Goal: Navigation & Orientation: Find specific page/section

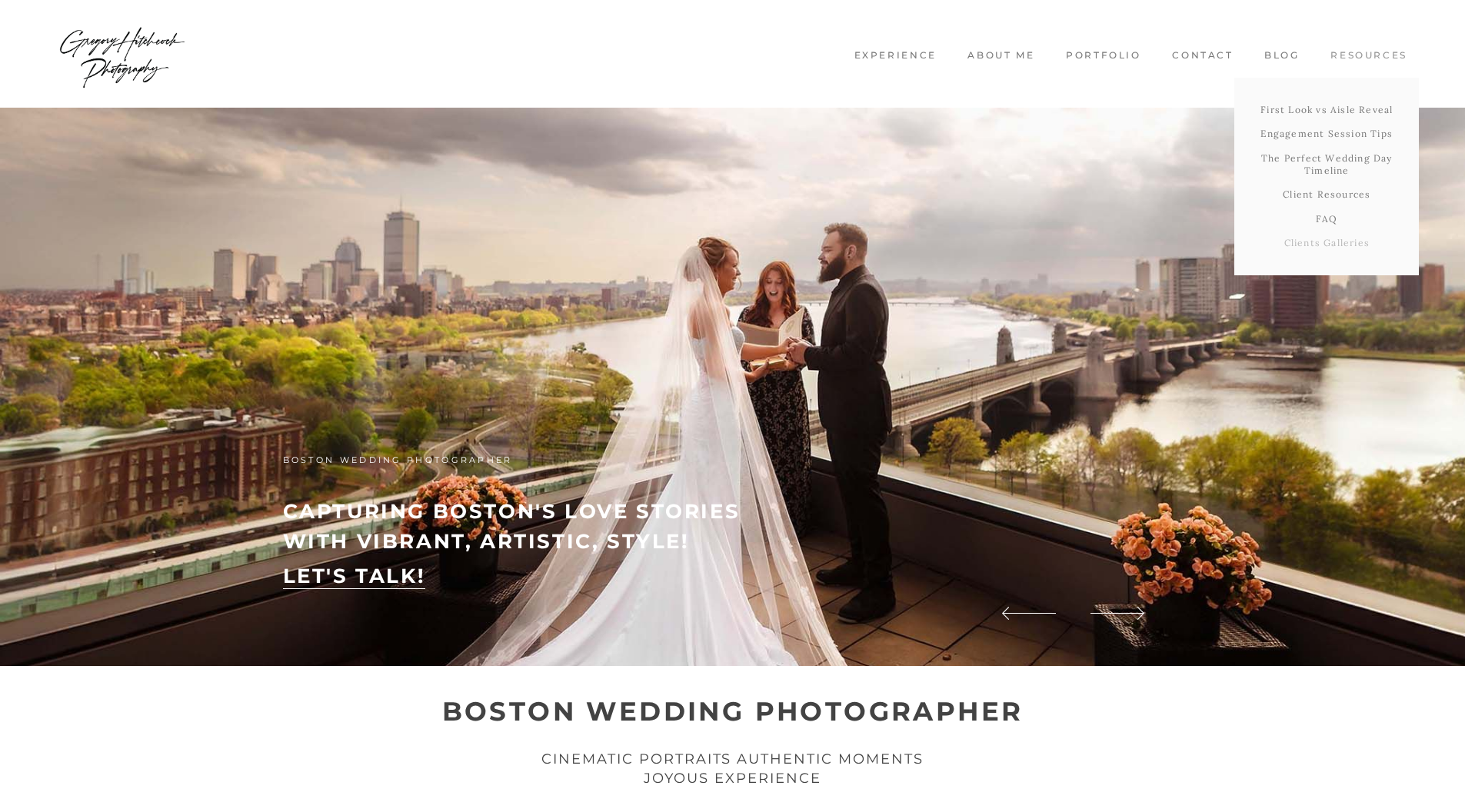
click at [1325, 248] on link "Clients Galleries" at bounding box center [1327, 243] width 185 height 25
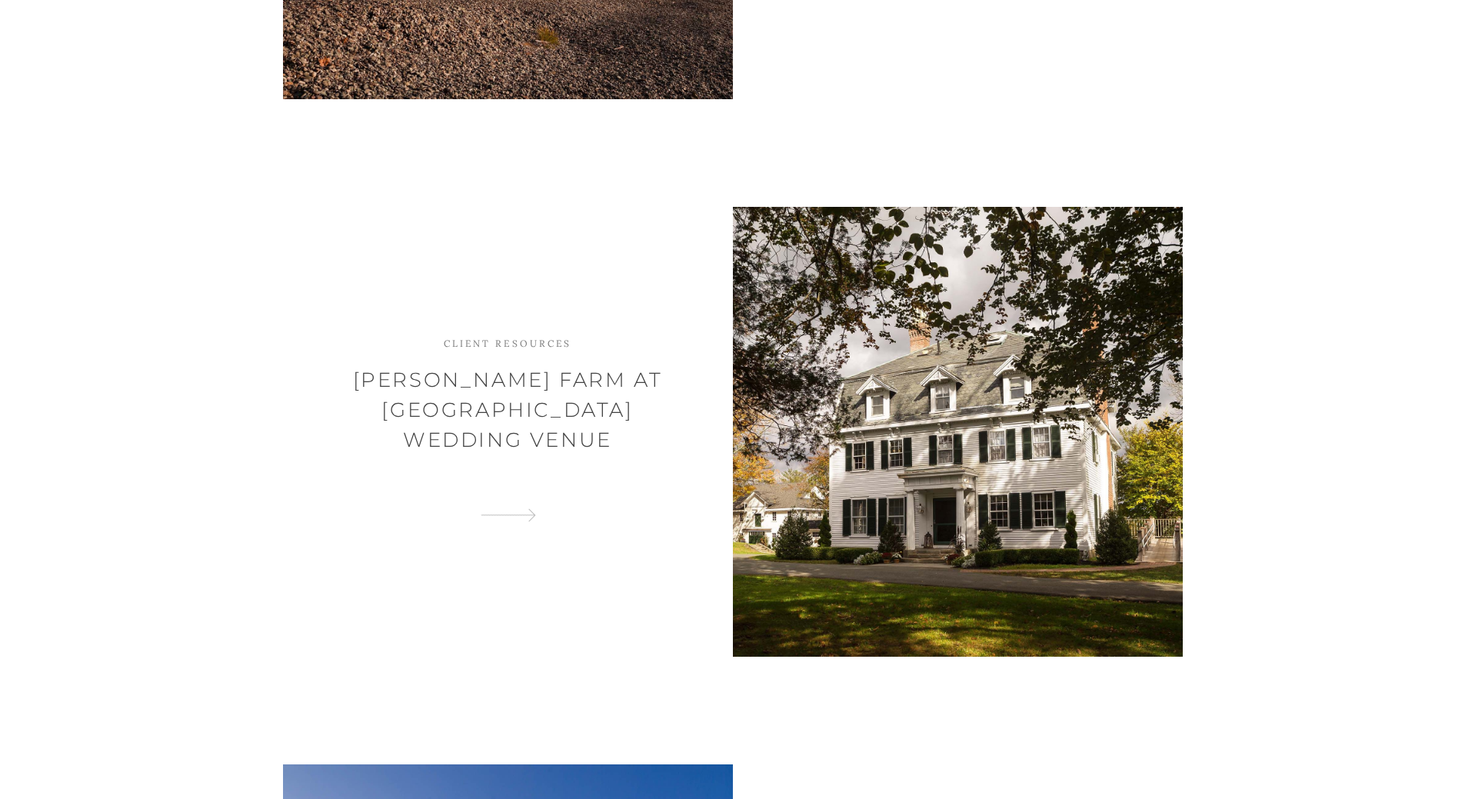
scroll to position [6307, 0]
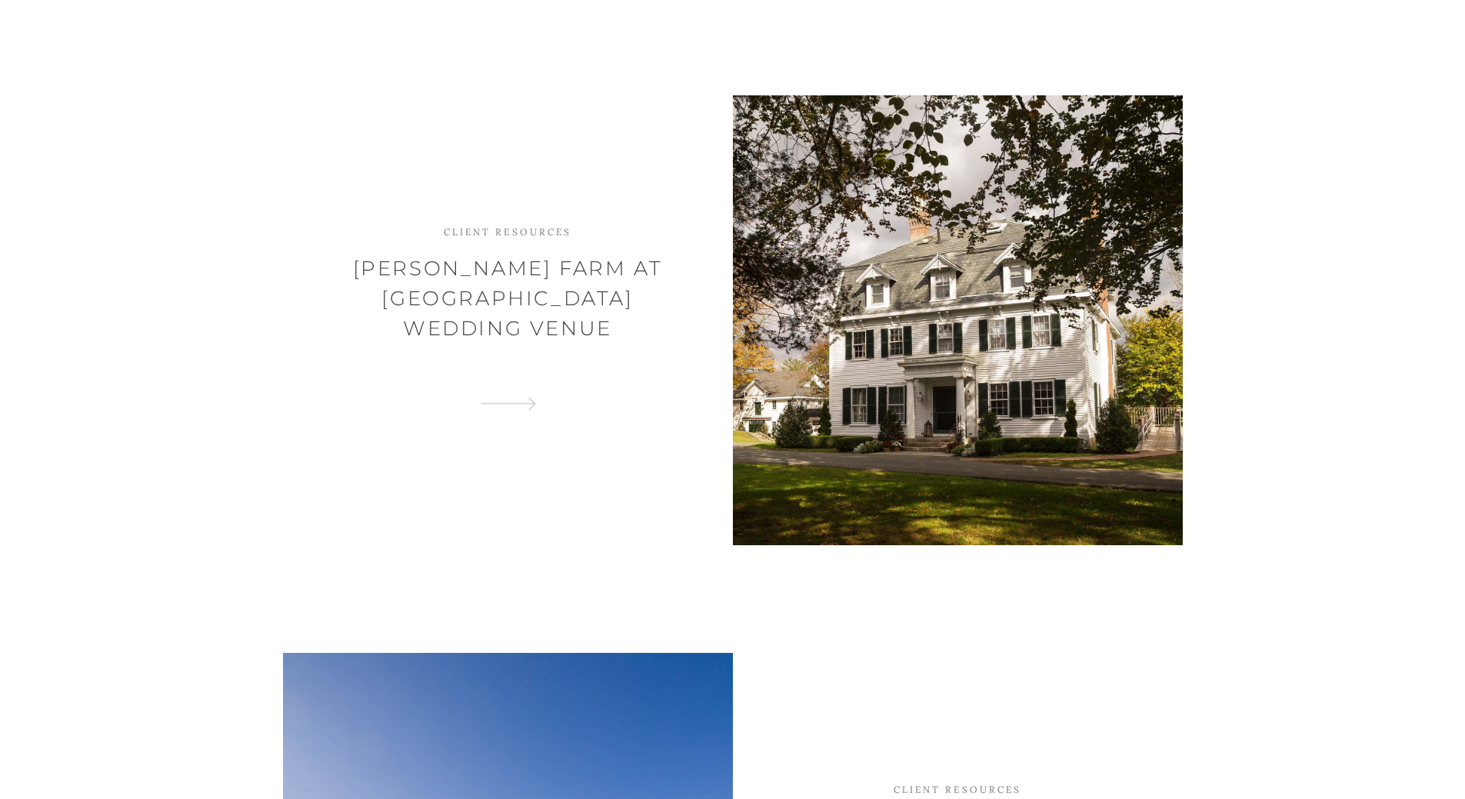
click at [884, 298] on div at bounding box center [958, 320] width 450 height 450
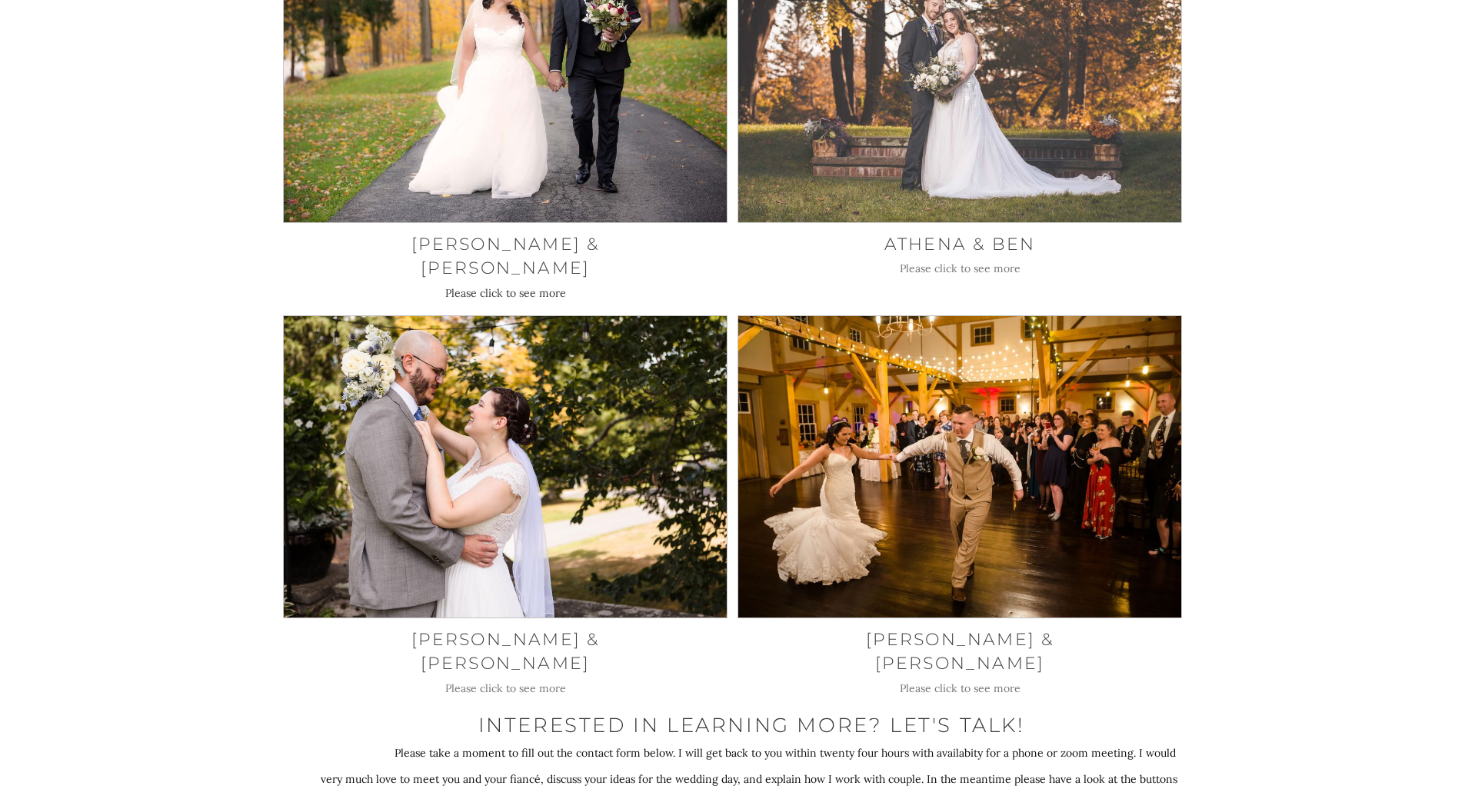
scroll to position [16845, 0]
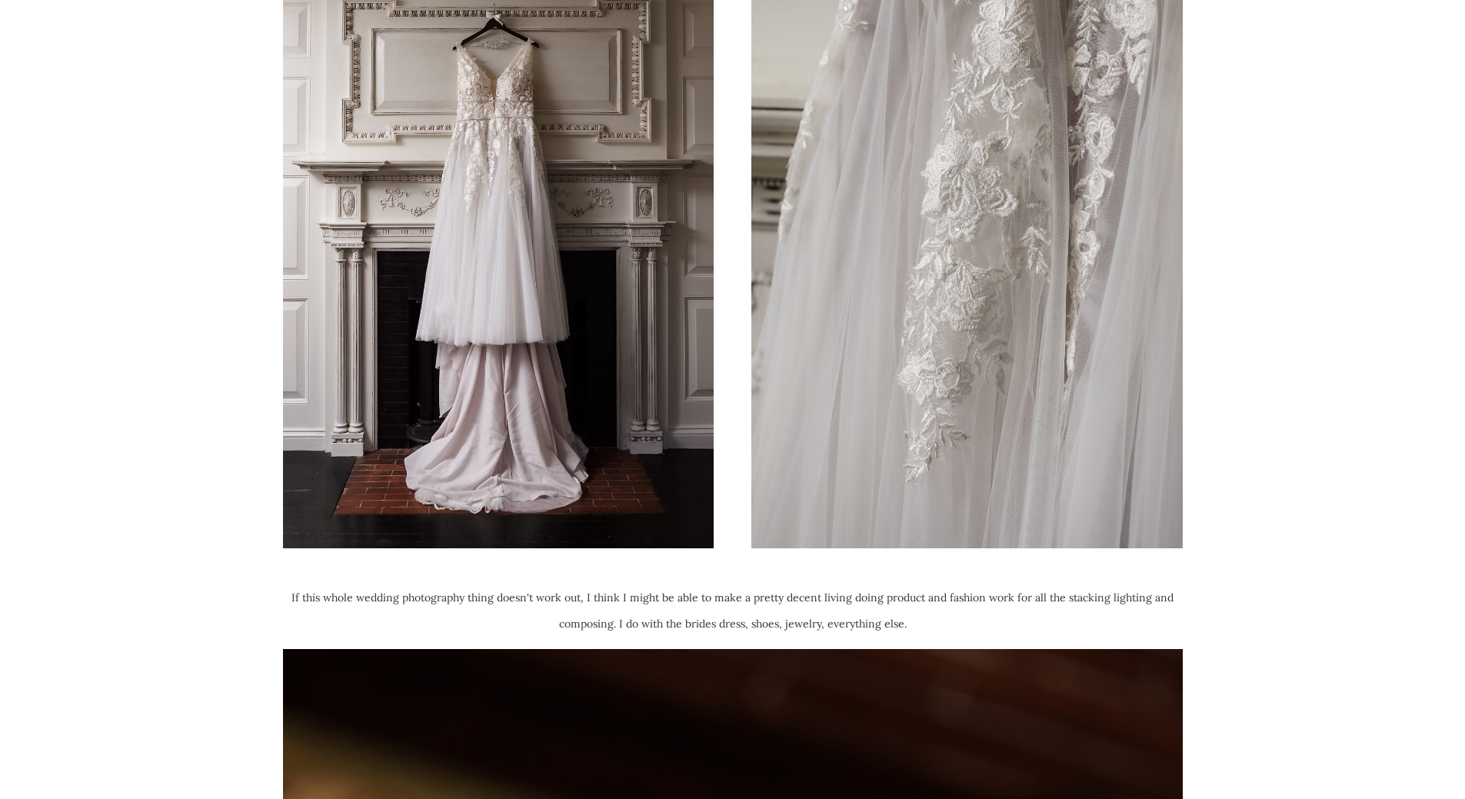
scroll to position [3077, 0]
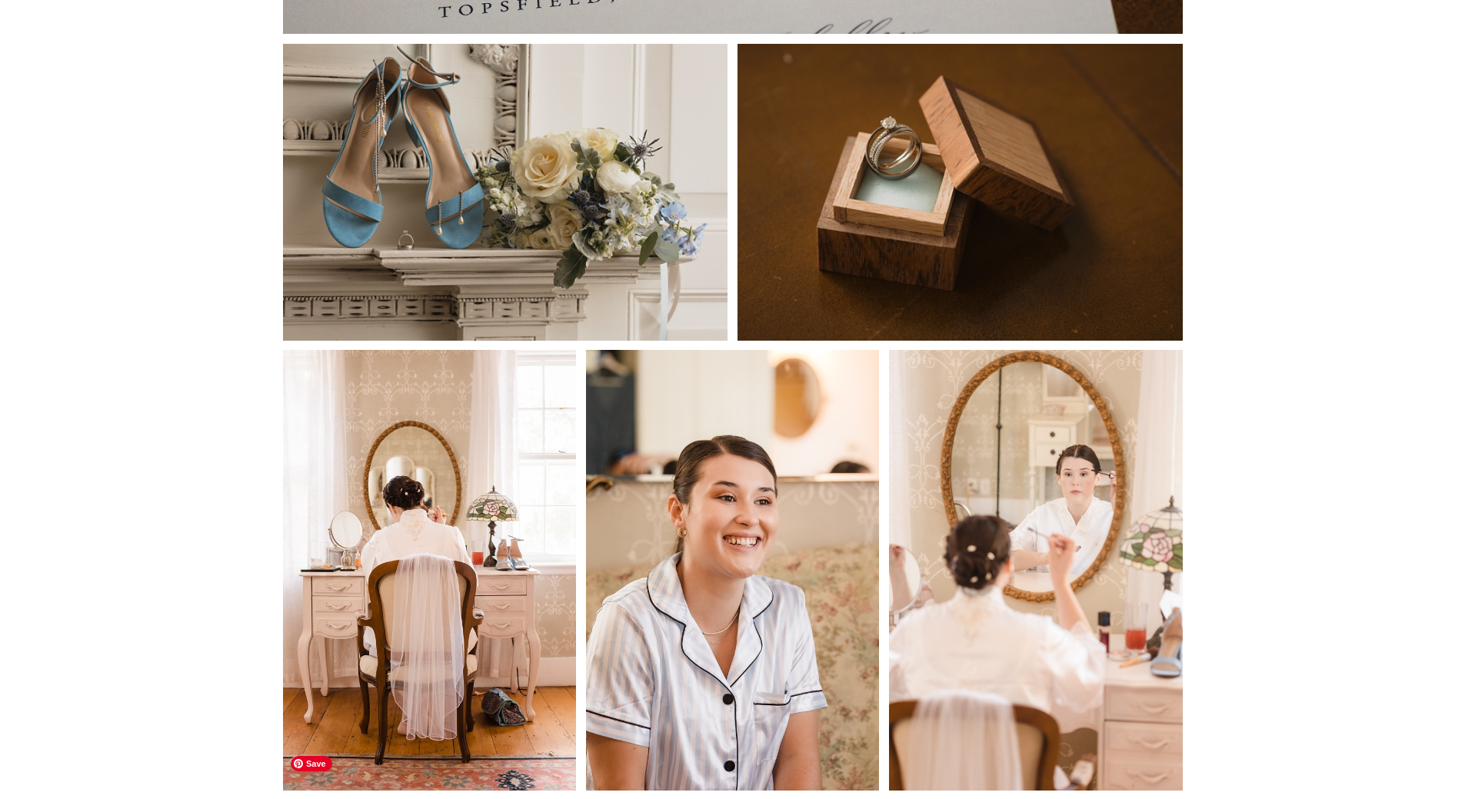
scroll to position [4923, 0]
